Goal: Complete application form

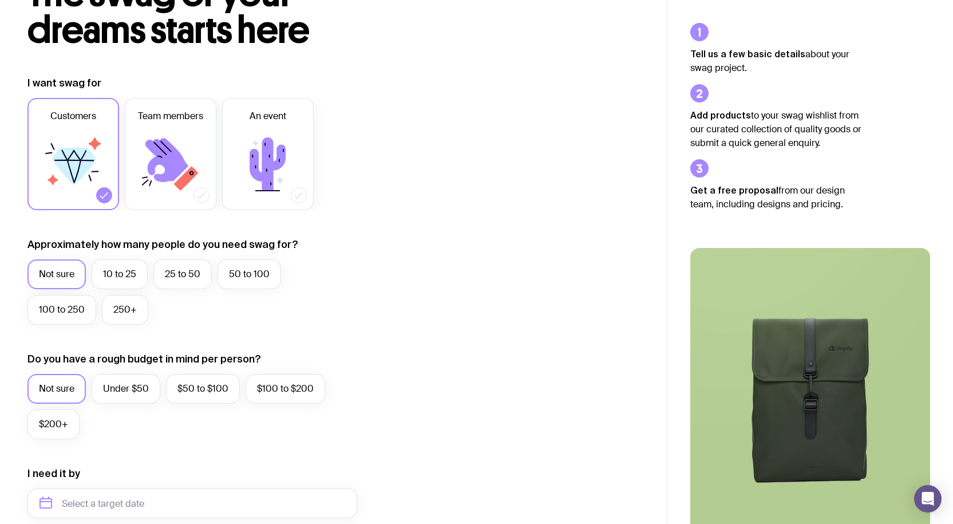
scroll to position [114, 0]
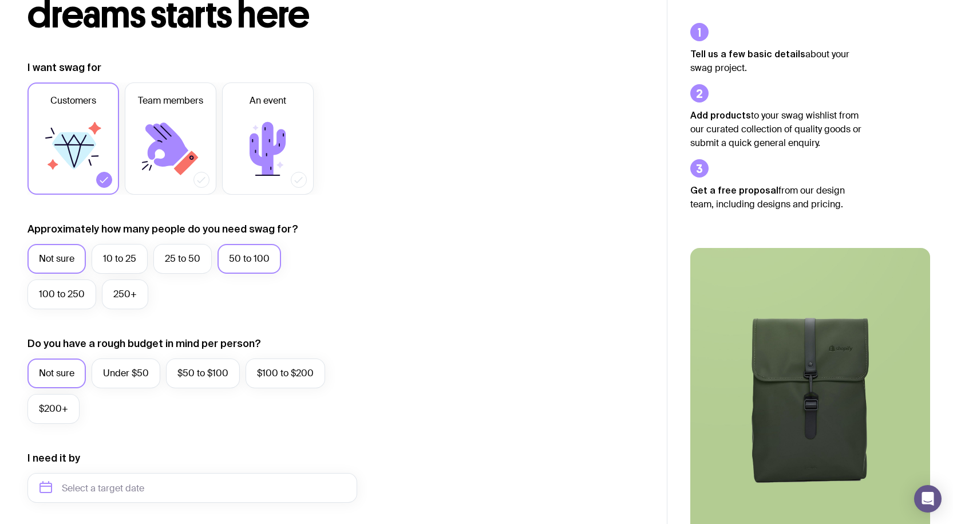
click at [240, 262] on label "50 to 100" at bounding box center [250, 259] width 64 height 30
click at [0, 0] on input "50 to 100" at bounding box center [0, 0] width 0 height 0
click at [131, 369] on label "Under $50" at bounding box center [126, 373] width 69 height 30
click at [0, 0] on input "Under $50" at bounding box center [0, 0] width 0 height 0
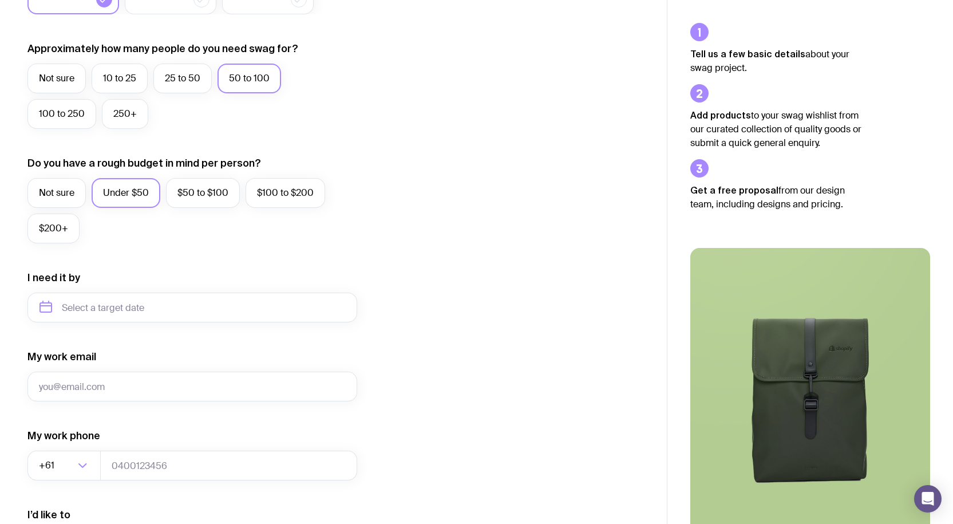
scroll to position [401, 0]
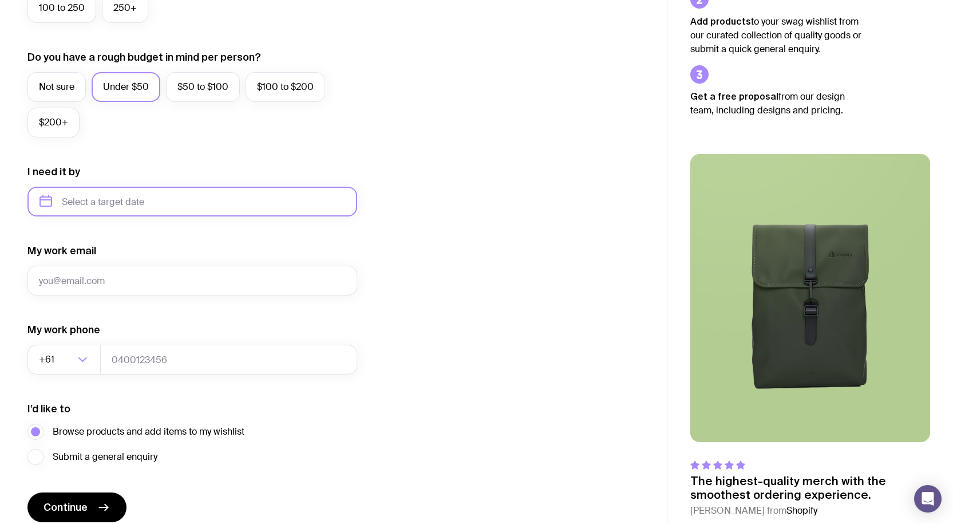
click at [105, 206] on input "text" at bounding box center [192, 202] width 330 height 30
click at [75, 331] on button "Sep" at bounding box center [54, 342] width 42 height 23
type input "[DATE]"
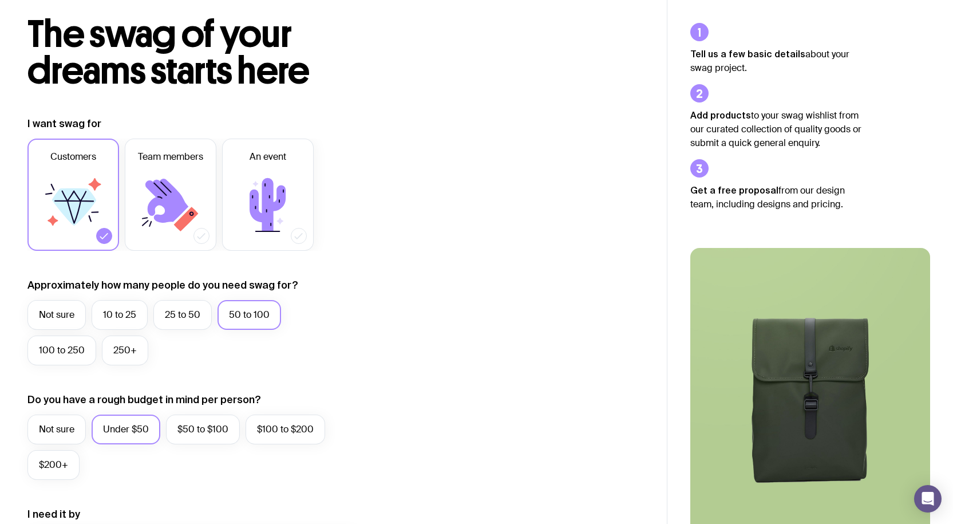
scroll to position [0, 0]
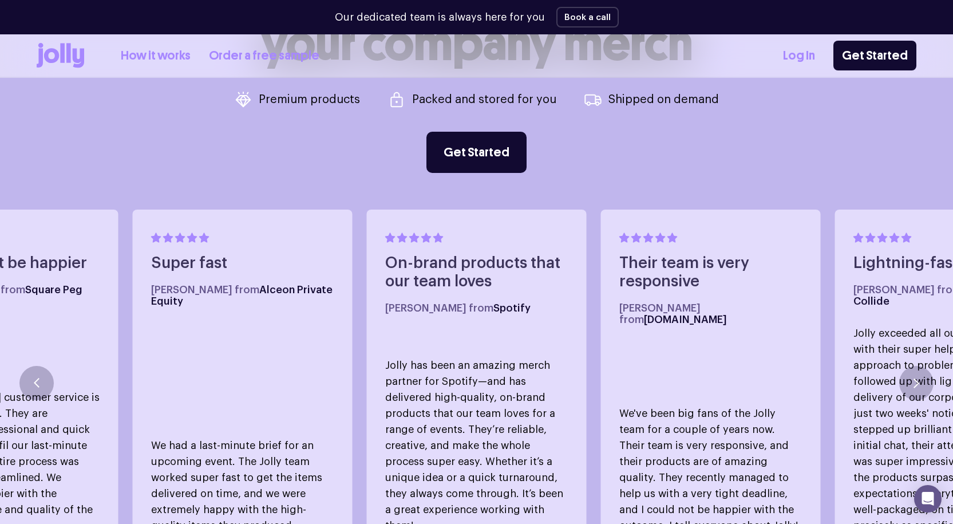
scroll to position [607, 0]
